Goal: Task Accomplishment & Management: Complete application form

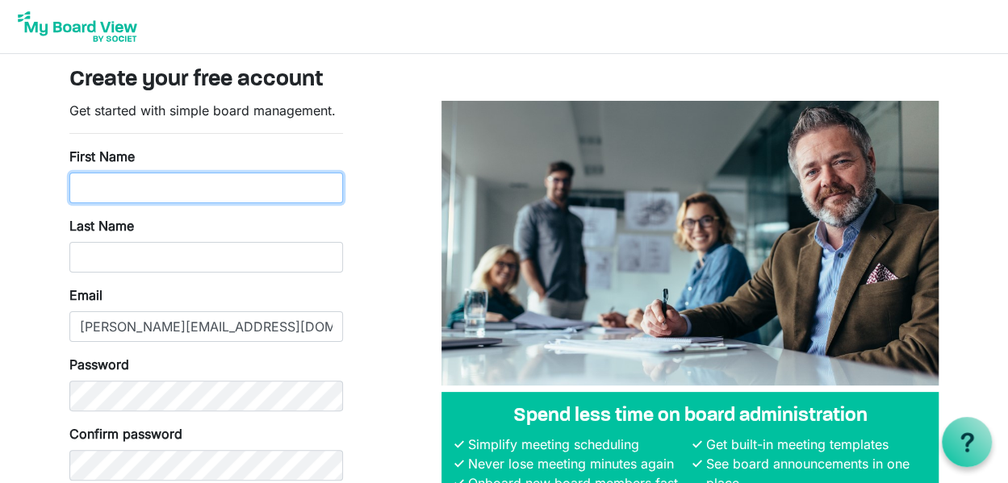
click at [228, 182] on input "First Name" at bounding box center [206, 188] width 274 height 31
type input "Stacey"
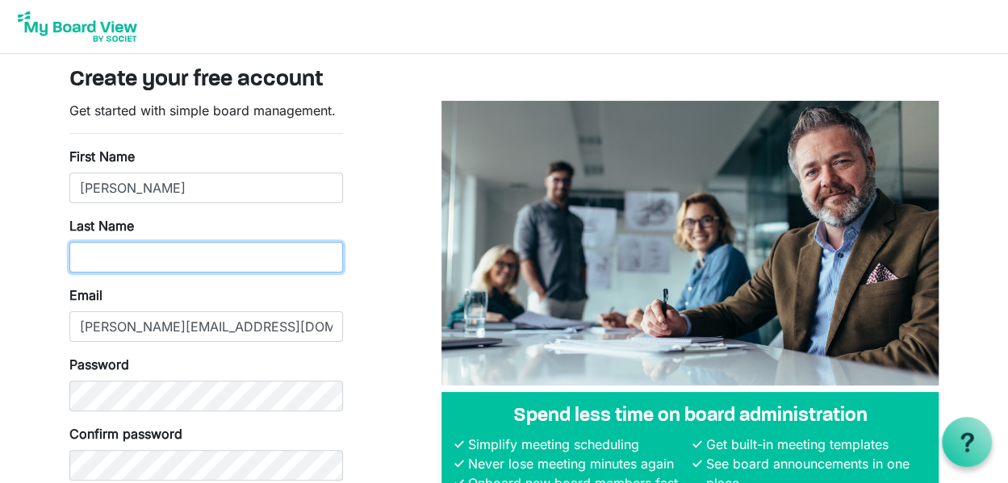
type input "Chopp"
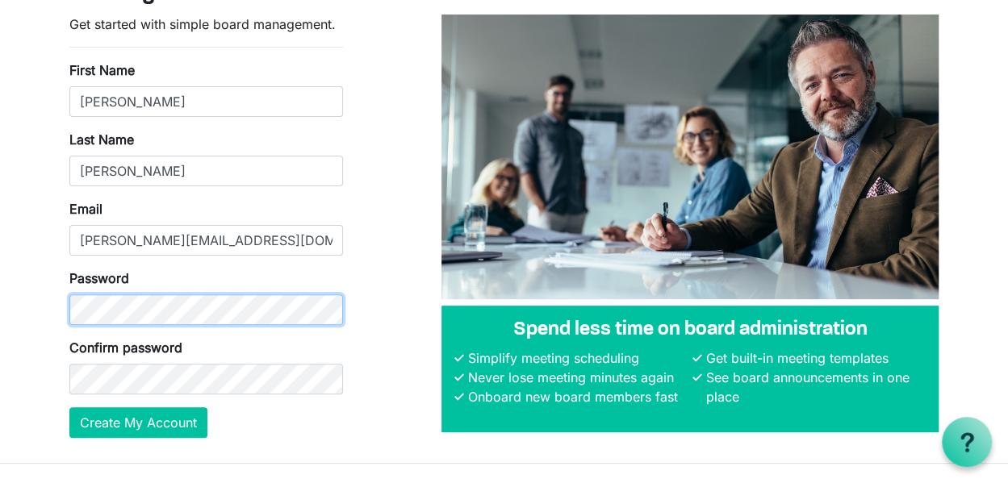
scroll to position [88, 0]
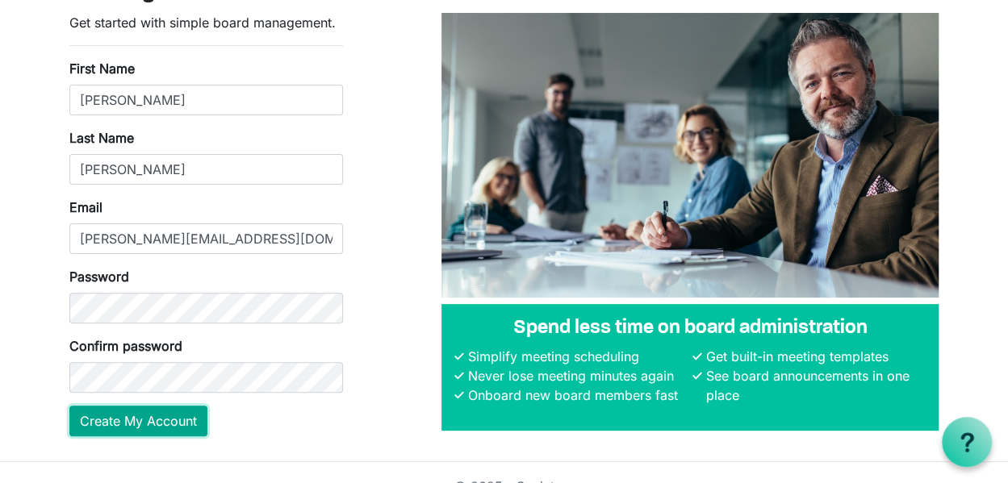
click at [157, 418] on button "Create My Account" at bounding box center [138, 421] width 138 height 31
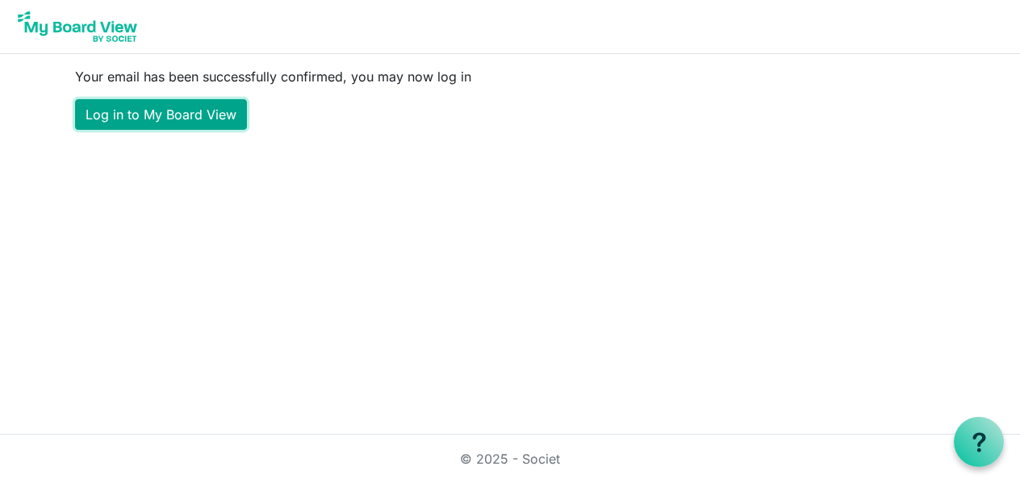
click at [188, 121] on link "Log in to My Board View" at bounding box center [161, 114] width 172 height 31
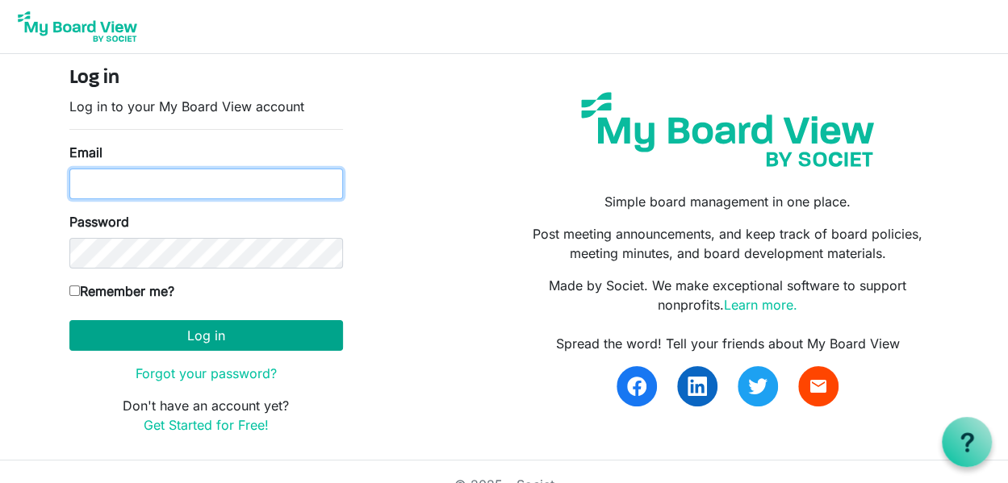
type input "[PERSON_NAME][EMAIL_ADDRESS][DOMAIN_NAME]"
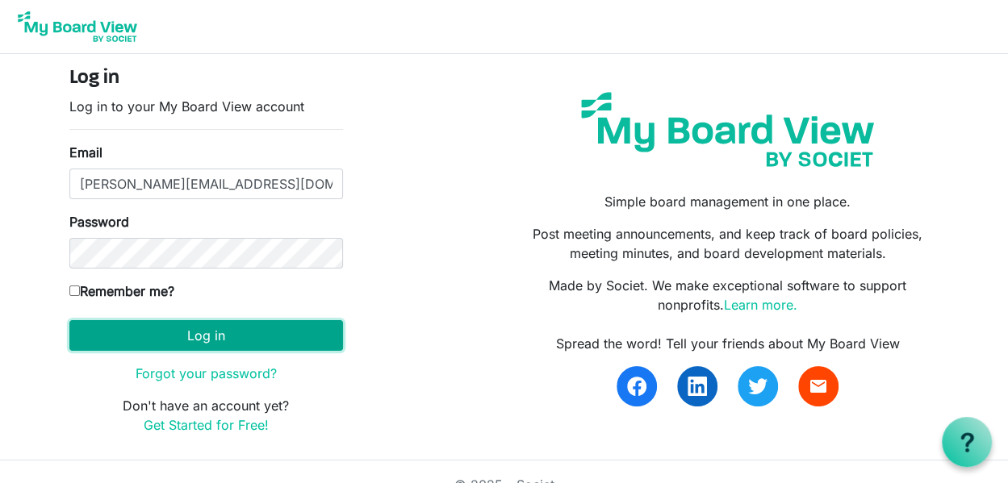
click at [205, 328] on button "Log in" at bounding box center [206, 335] width 274 height 31
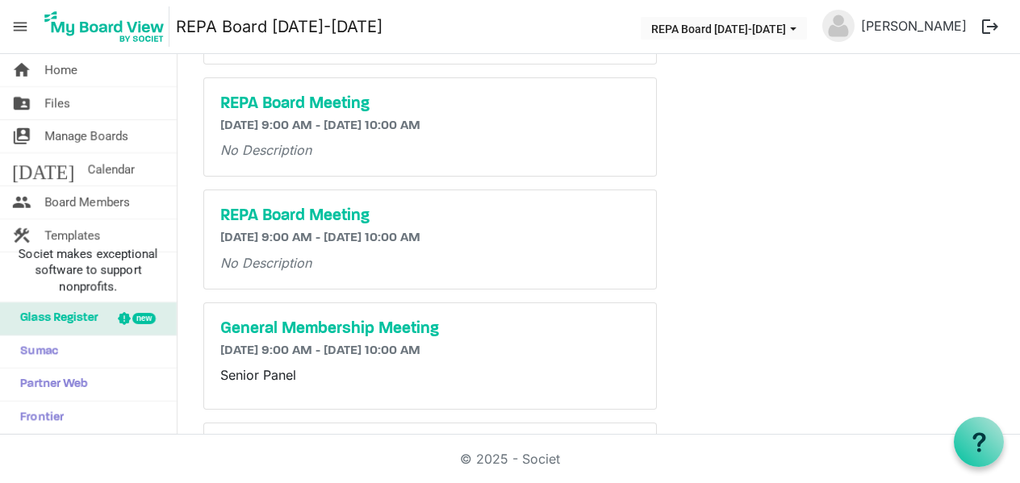
scroll to position [666, 0]
